Goal: Task Accomplishment & Management: Use online tool/utility

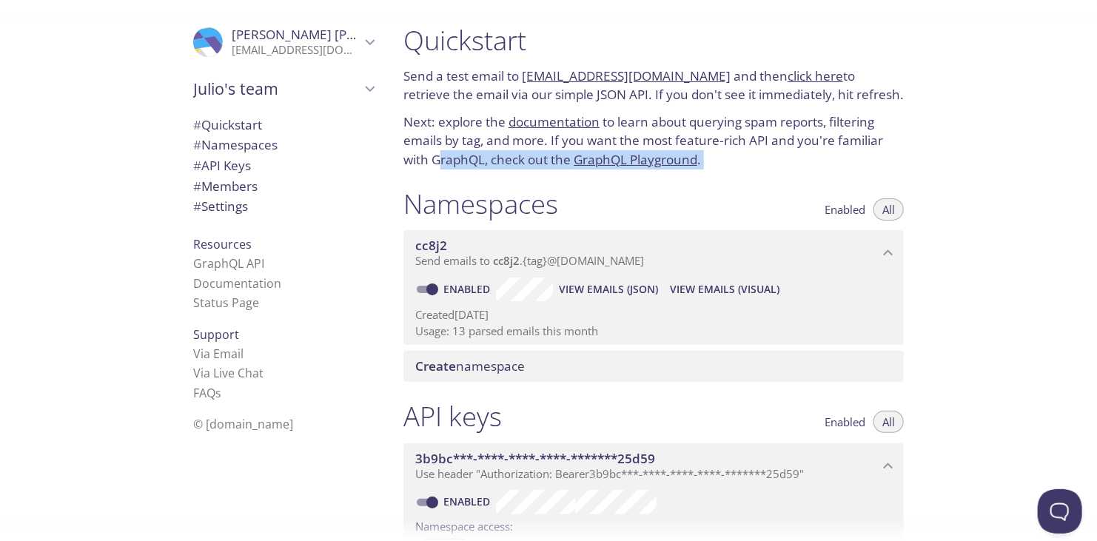
drag, startPoint x: 442, startPoint y: 157, endPoint x: 665, endPoint y: 261, distance: 246.6
click at [665, 261] on div "Quickstart Send a test email to cc8j2.test@inbox.testmail.app and then click he…" at bounding box center [659, 270] width 536 height 541
click at [885, 260] on icon "cc8j2 namespace" at bounding box center [887, 252] width 19 height 19
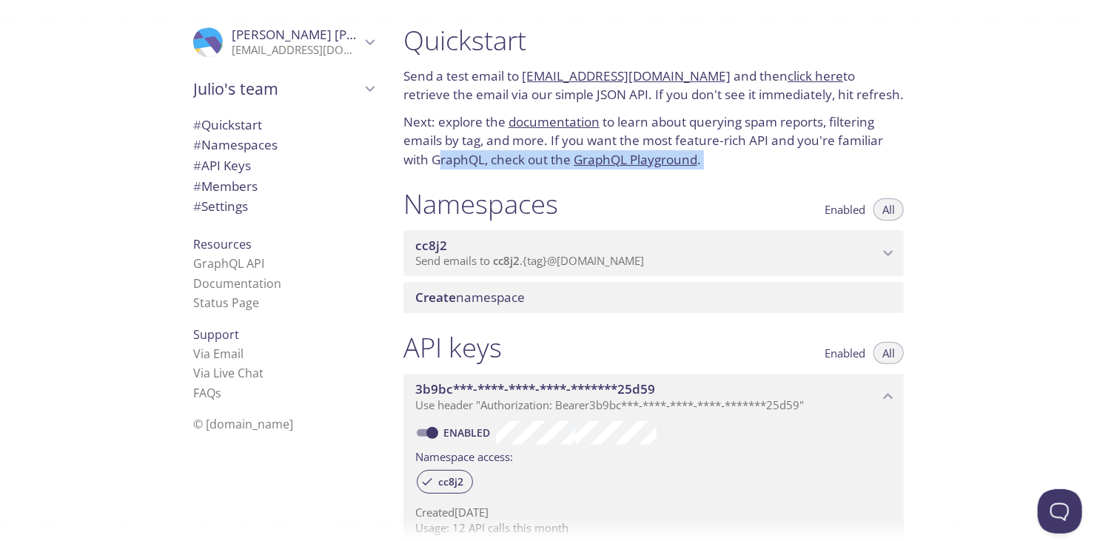
click at [885, 260] on icon "cc8j2 namespace" at bounding box center [887, 252] width 19 height 19
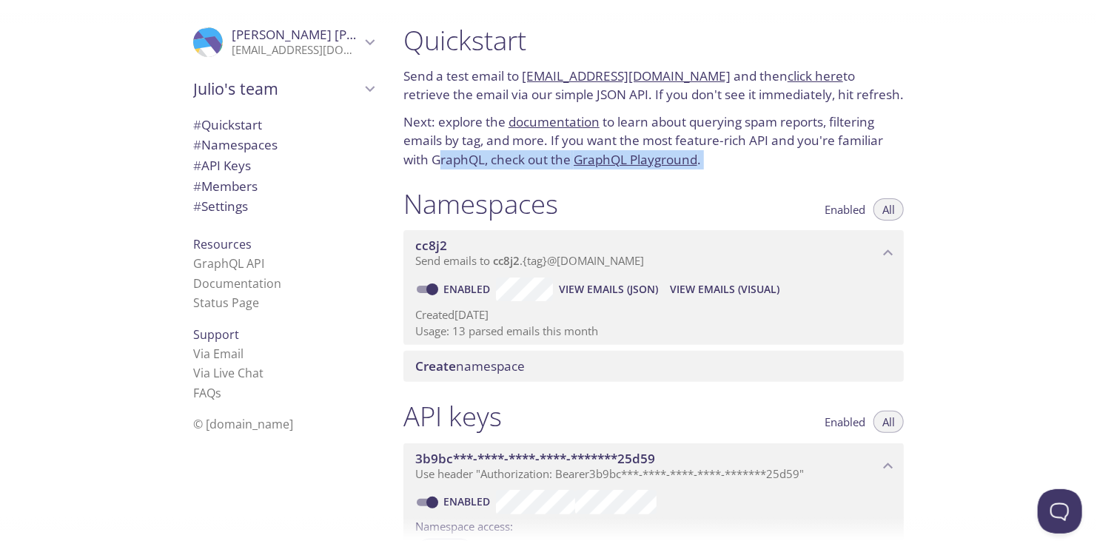
click at [650, 289] on span "View Emails (JSON)" at bounding box center [608, 289] width 99 height 18
click at [611, 288] on span "View Emails (JSON)" at bounding box center [608, 289] width 99 height 18
click at [600, 287] on span "View Emails (JSON)" at bounding box center [608, 289] width 99 height 18
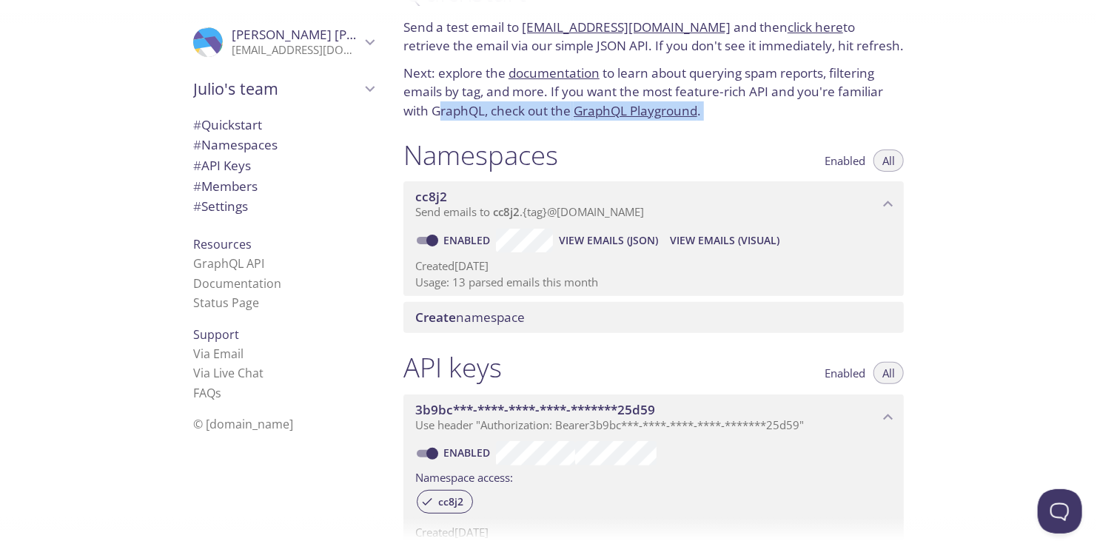
scroll to position [74, 0]
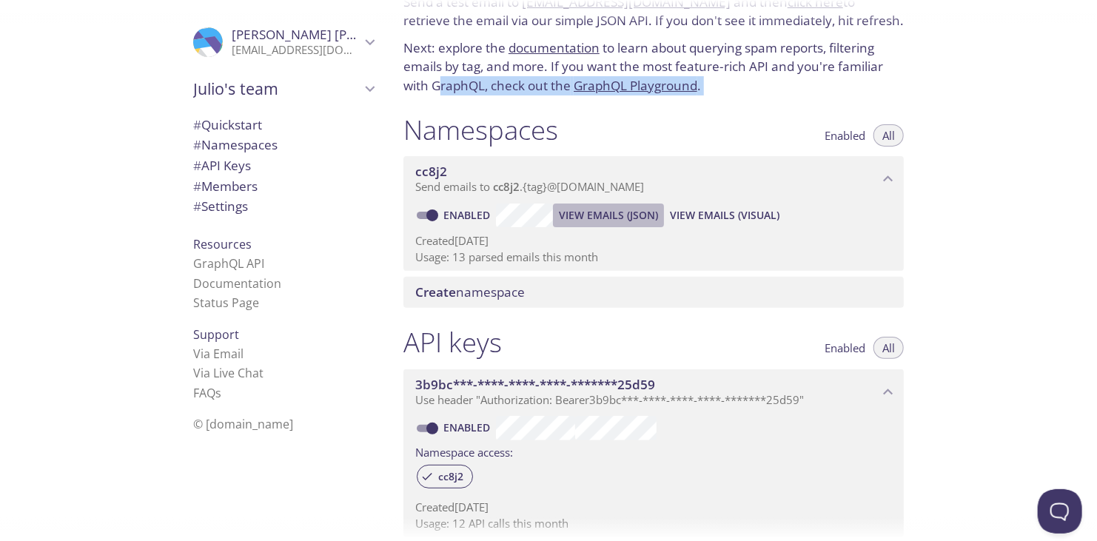
click at [620, 219] on span "View Emails (JSON)" at bounding box center [608, 215] width 99 height 18
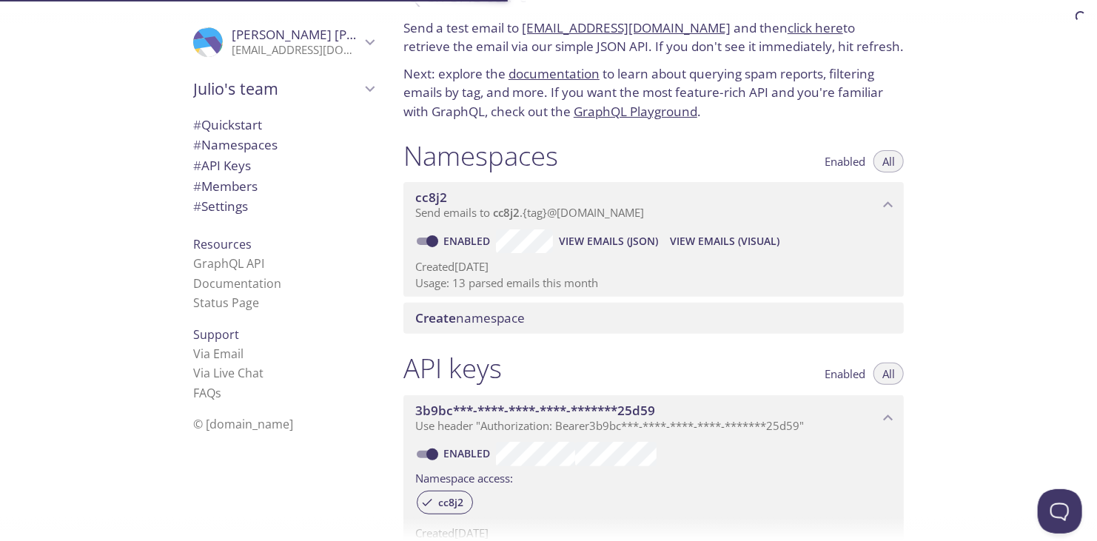
scroll to position [74, 0]
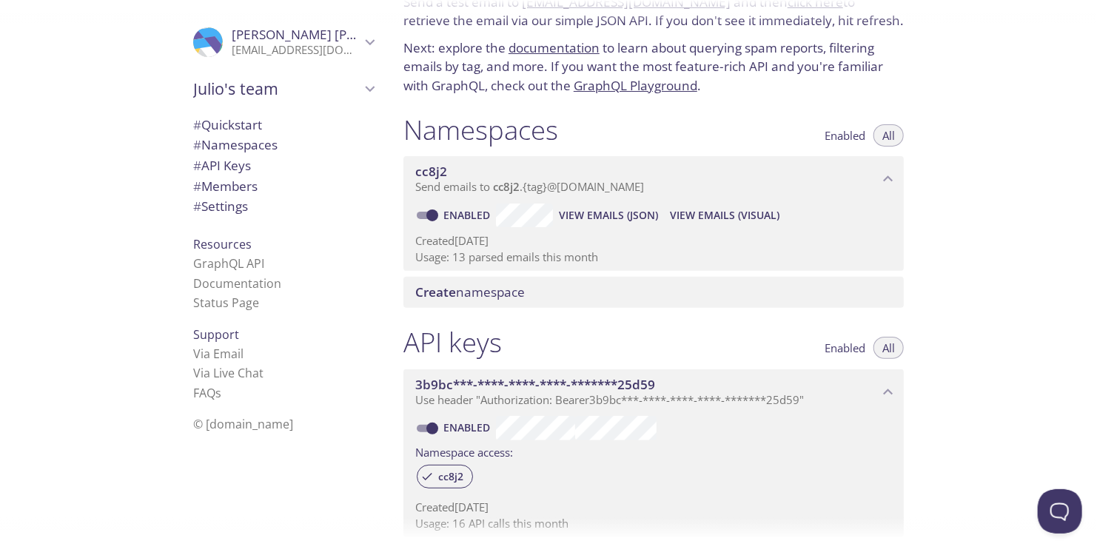
click at [581, 219] on span "View Emails (JSON)" at bounding box center [608, 215] width 99 height 18
click at [710, 218] on span "View Emails (Visual)" at bounding box center [725, 215] width 110 height 18
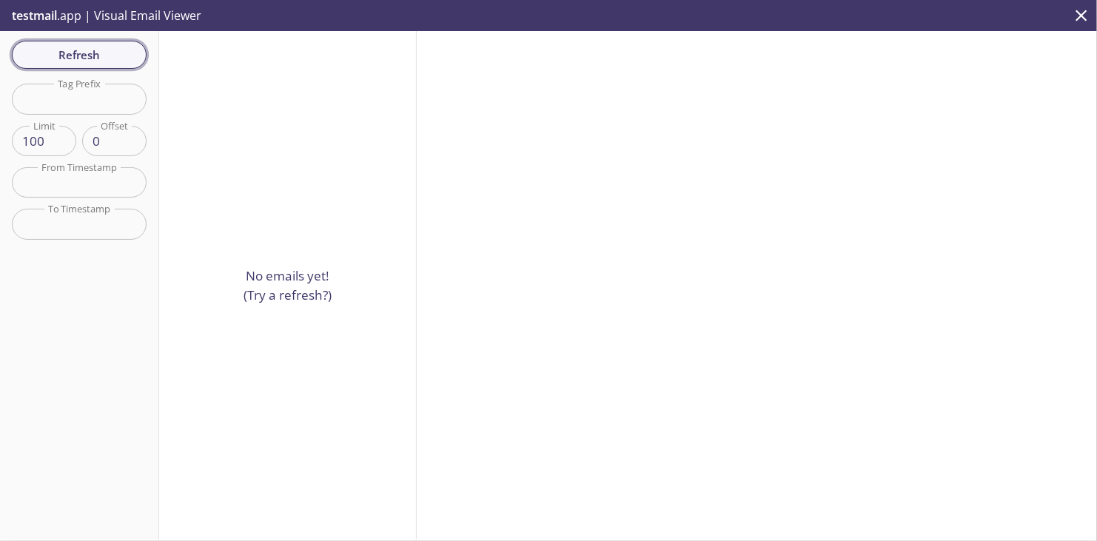
click at [116, 56] on span "Refresh" at bounding box center [79, 54] width 111 height 19
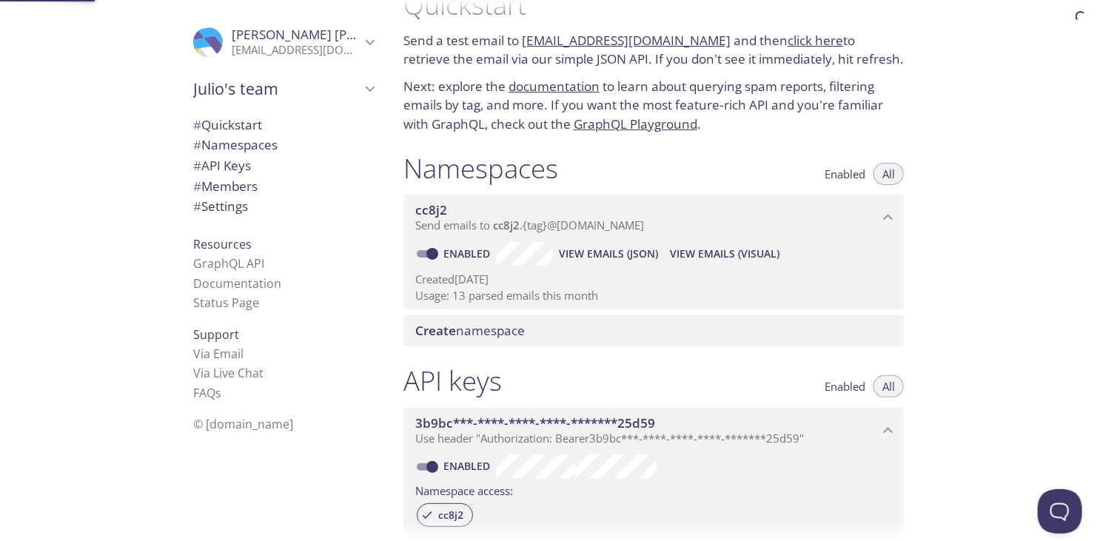
scroll to position [24, 0]
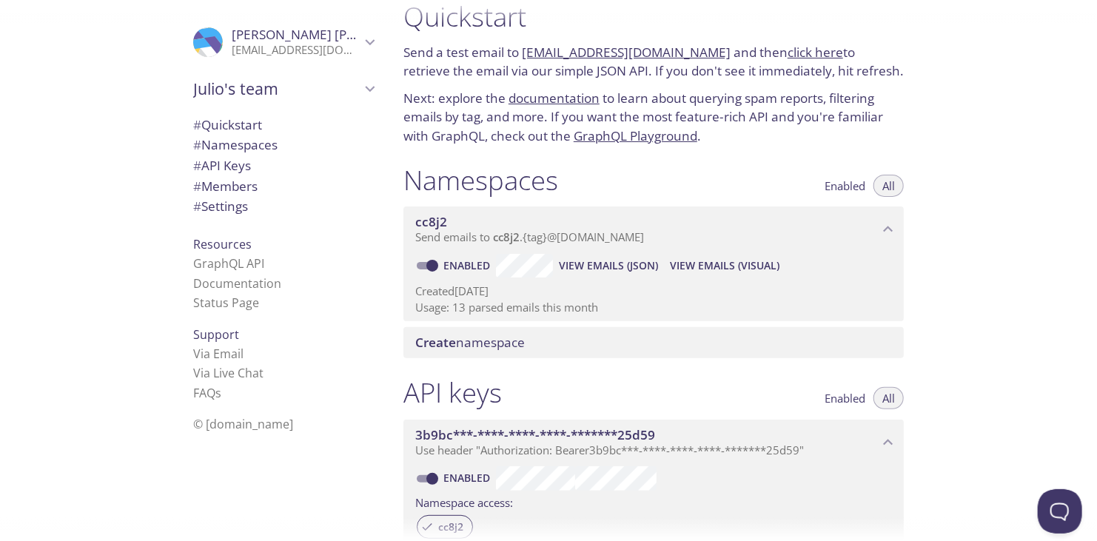
click at [590, 271] on span "View Emails (JSON)" at bounding box center [608, 266] width 99 height 18
click at [613, 268] on span "View Emails (JSON)" at bounding box center [608, 266] width 99 height 18
click at [605, 260] on span "View Emails (JSON)" at bounding box center [608, 266] width 99 height 18
click at [595, 261] on span "View Emails (JSON)" at bounding box center [608, 266] width 99 height 18
